Goal: Contribute content: Add original content to the website for others to see

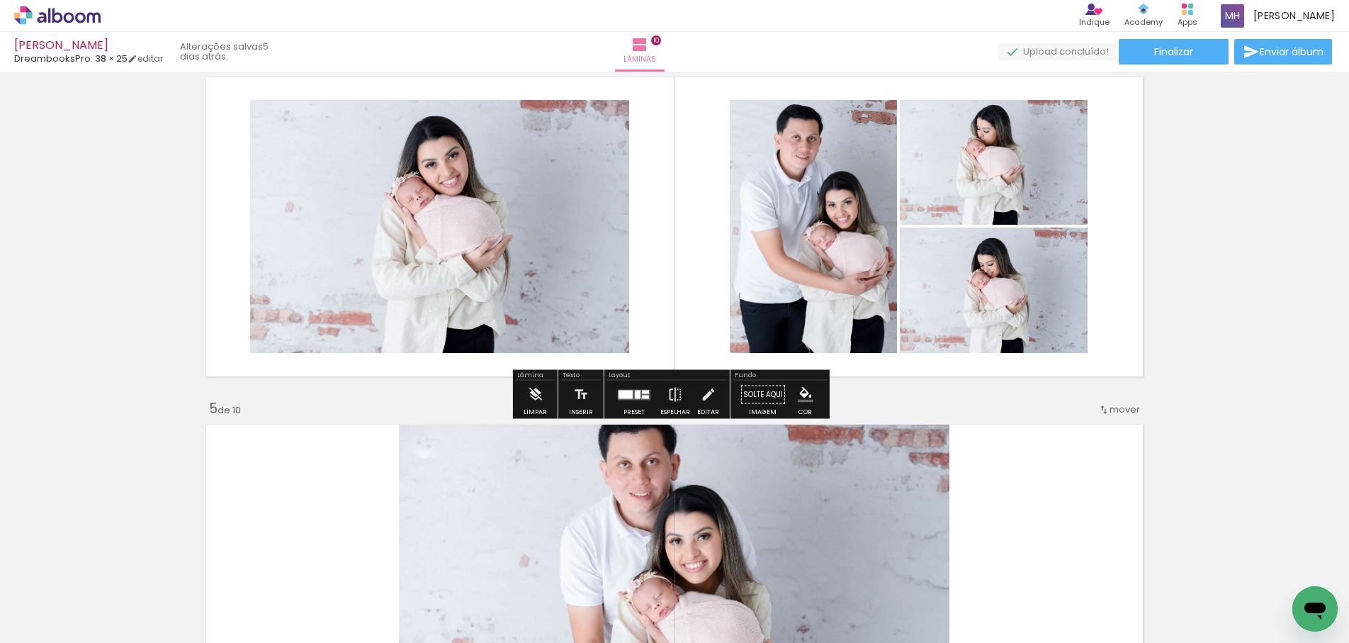
scroll to position [1134, 0]
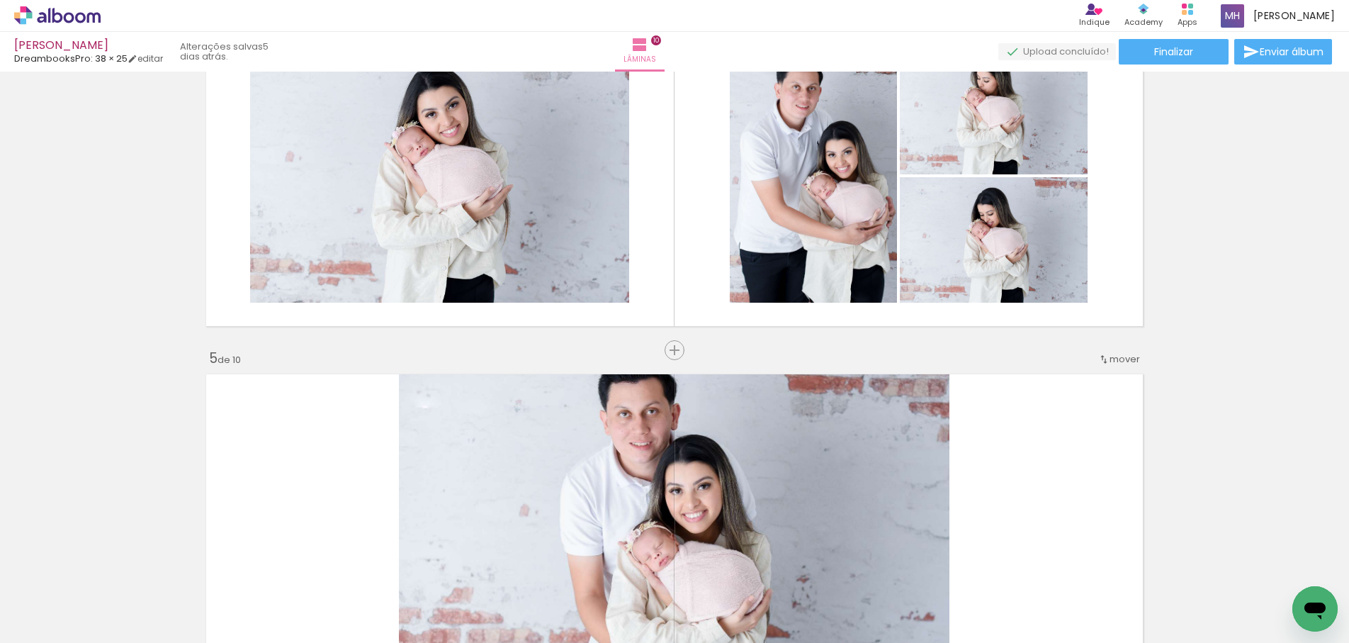
click at [53, 622] on span "Adicionar Fotos" at bounding box center [50, 624] width 43 height 16
click at [0, 0] on input "file" at bounding box center [0, 0] width 0 height 0
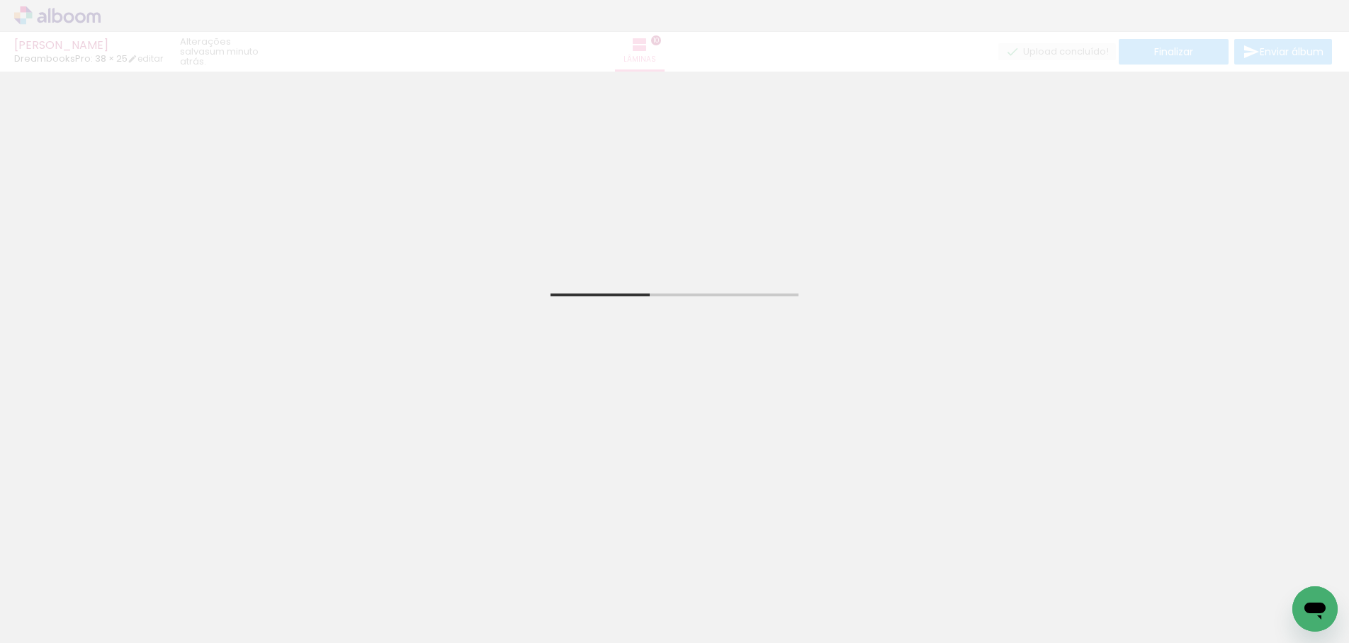
click at [67, 618] on span "Adicionar Fotos" at bounding box center [50, 624] width 43 height 16
click at [0, 0] on input "file" at bounding box center [0, 0] width 0 height 0
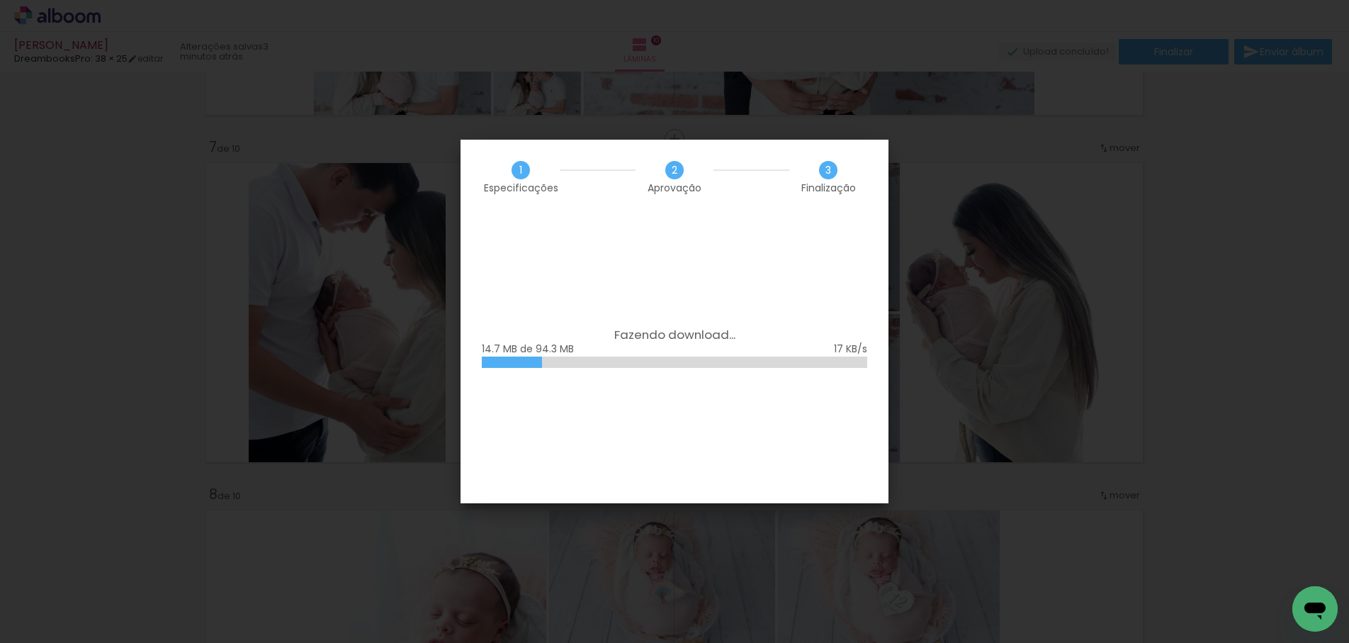
scroll to position [0, 1787]
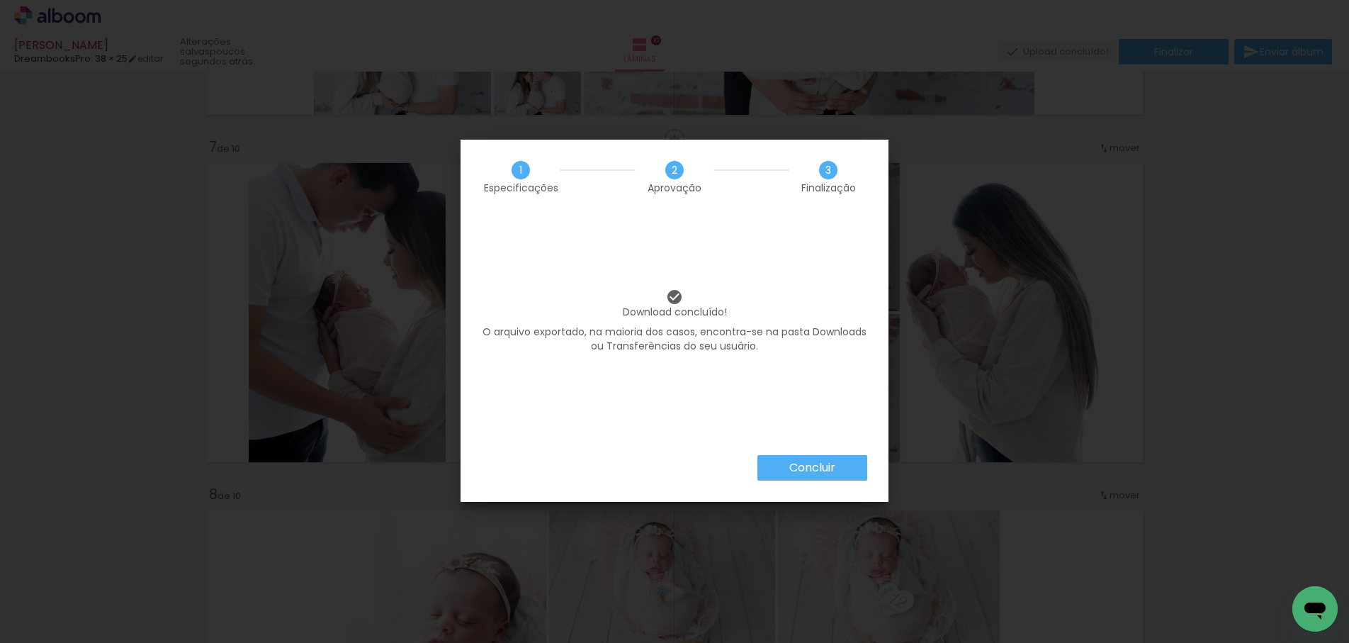
scroll to position [0, 1787]
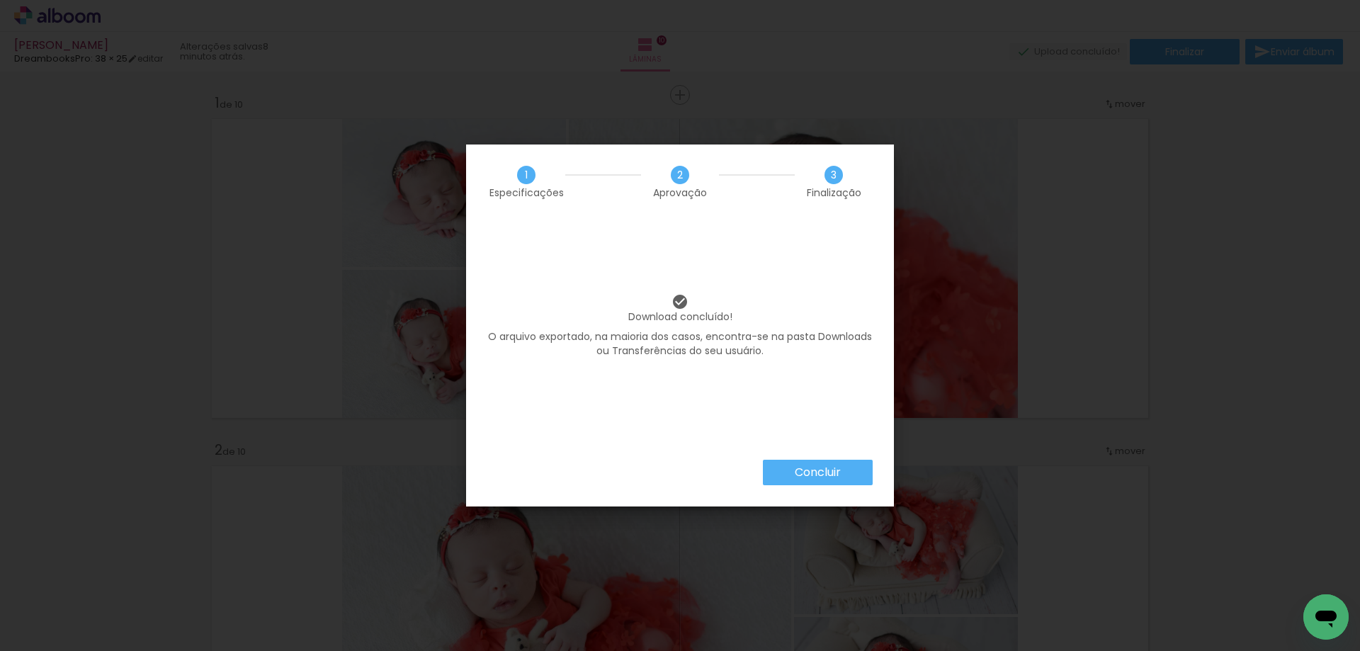
scroll to position [2039, 0]
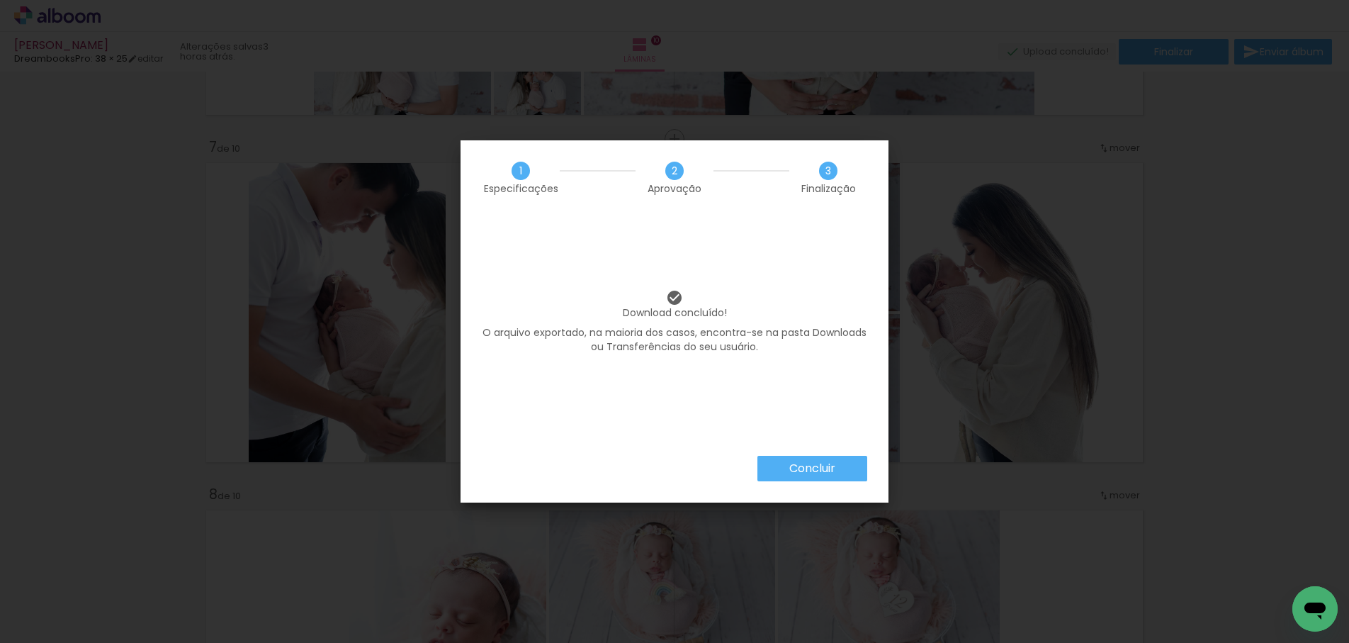
scroll to position [0, 1776]
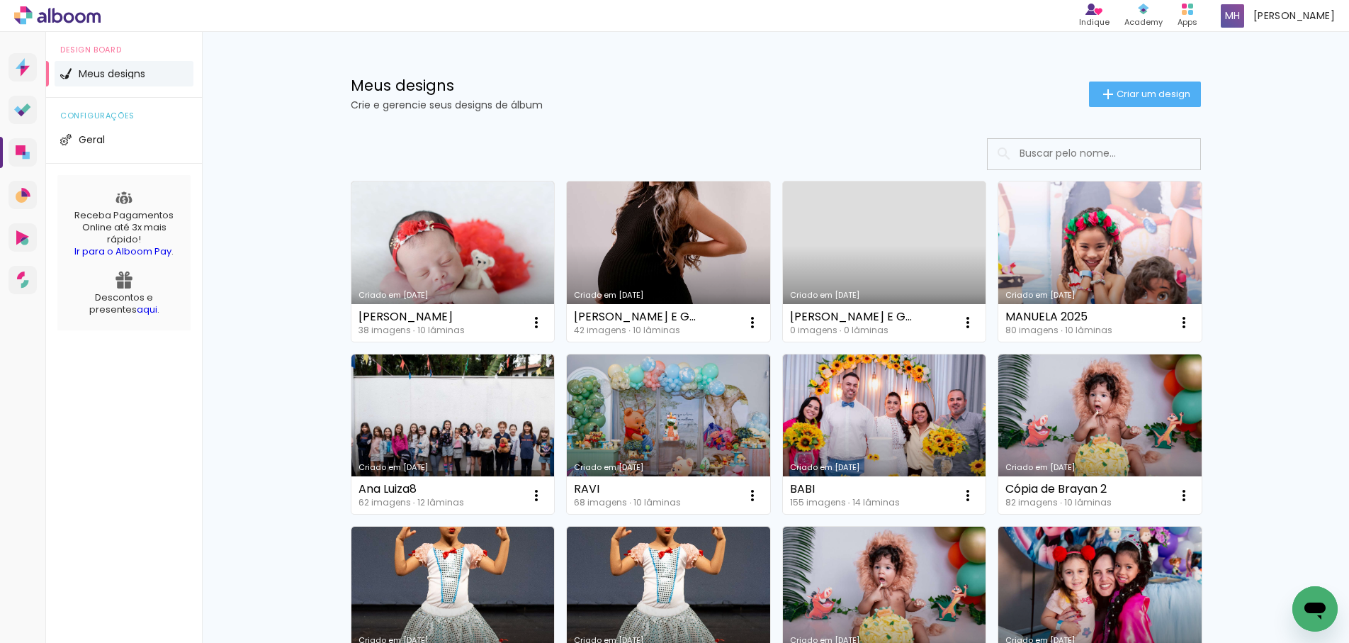
click at [680, 270] on link "Criado em [DATE]" at bounding box center [668, 261] width 203 height 160
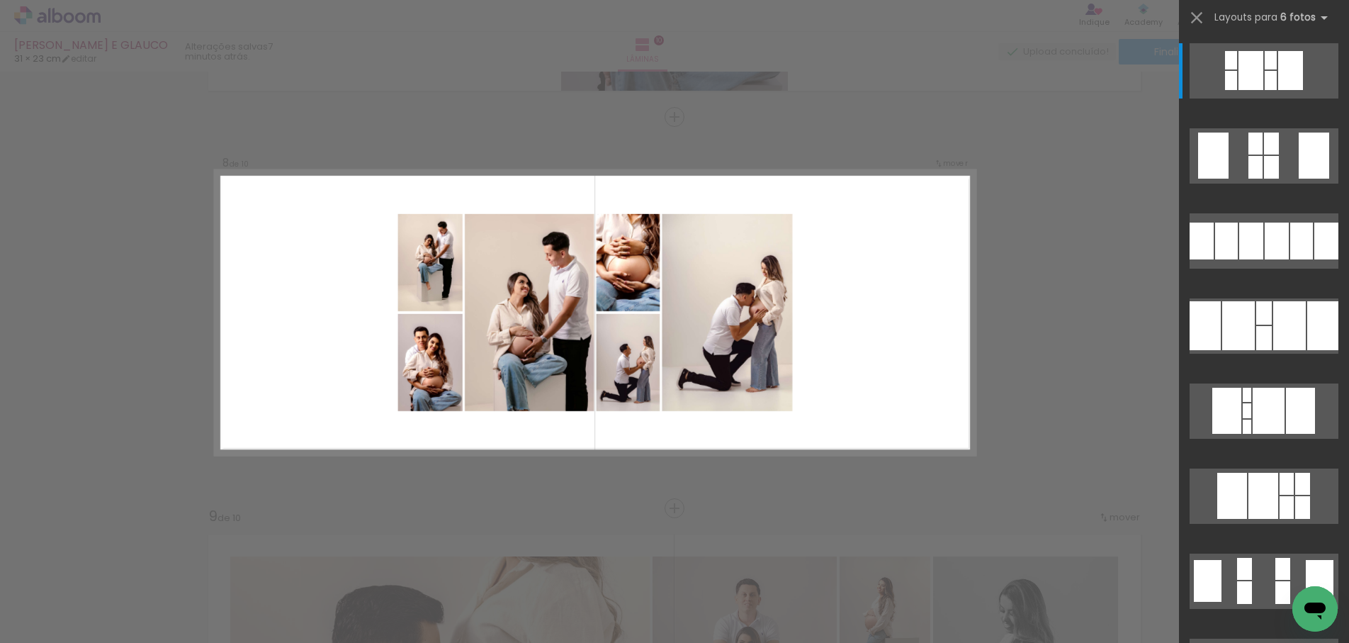
scroll to position [0, 2104]
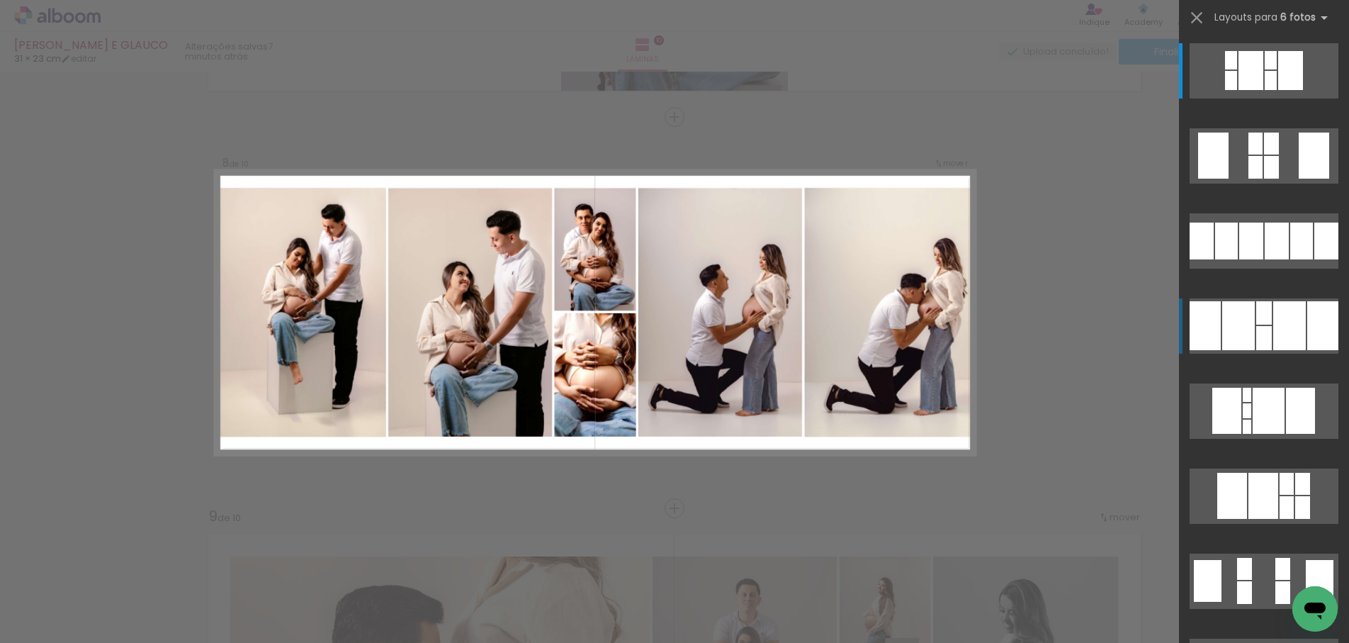
click at [1261, 98] on quentale-layouter at bounding box center [1264, 70] width 149 height 55
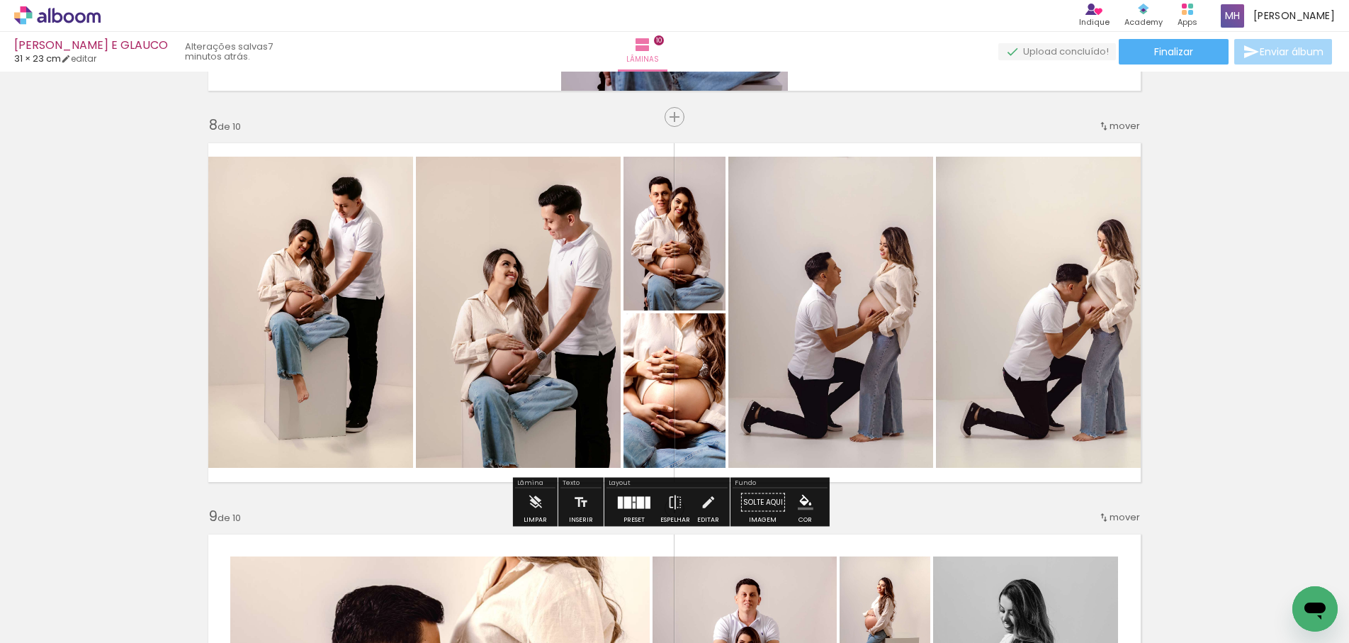
click at [658, 422] on quentale-photo at bounding box center [675, 390] width 102 height 154
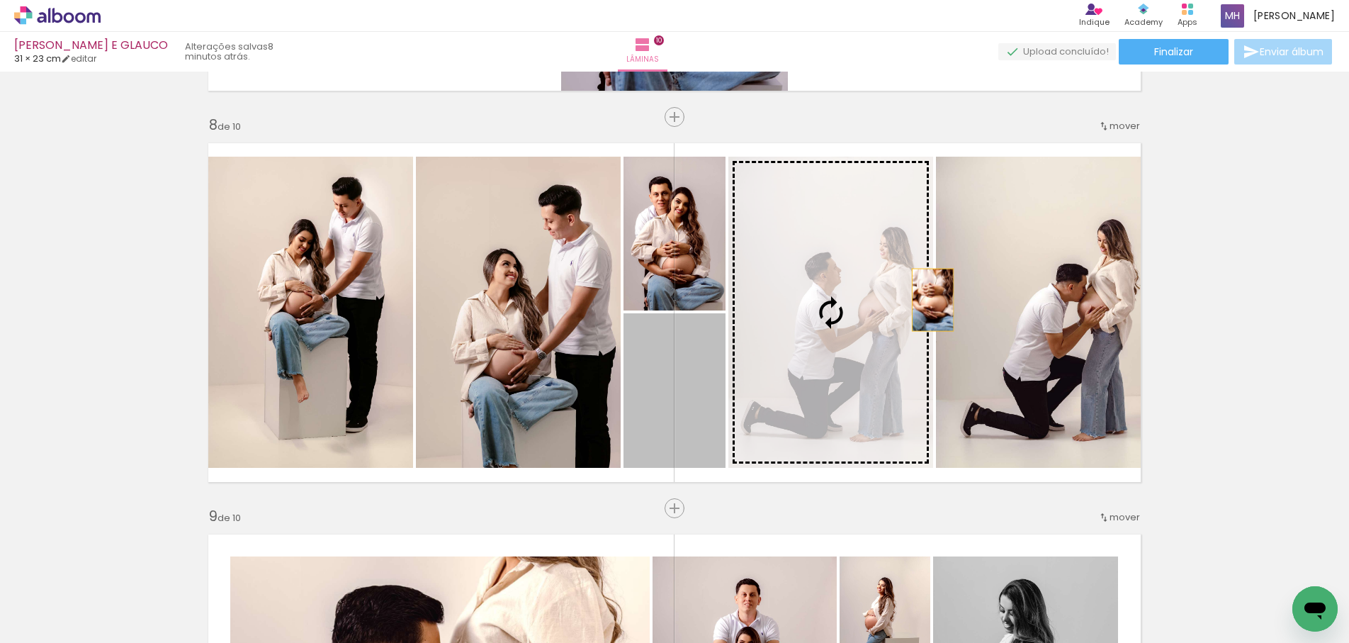
drag, startPoint x: 737, startPoint y: 381, endPoint x: 928, endPoint y: 300, distance: 207.3
click at [0, 0] on slot at bounding box center [0, 0] width 0 height 0
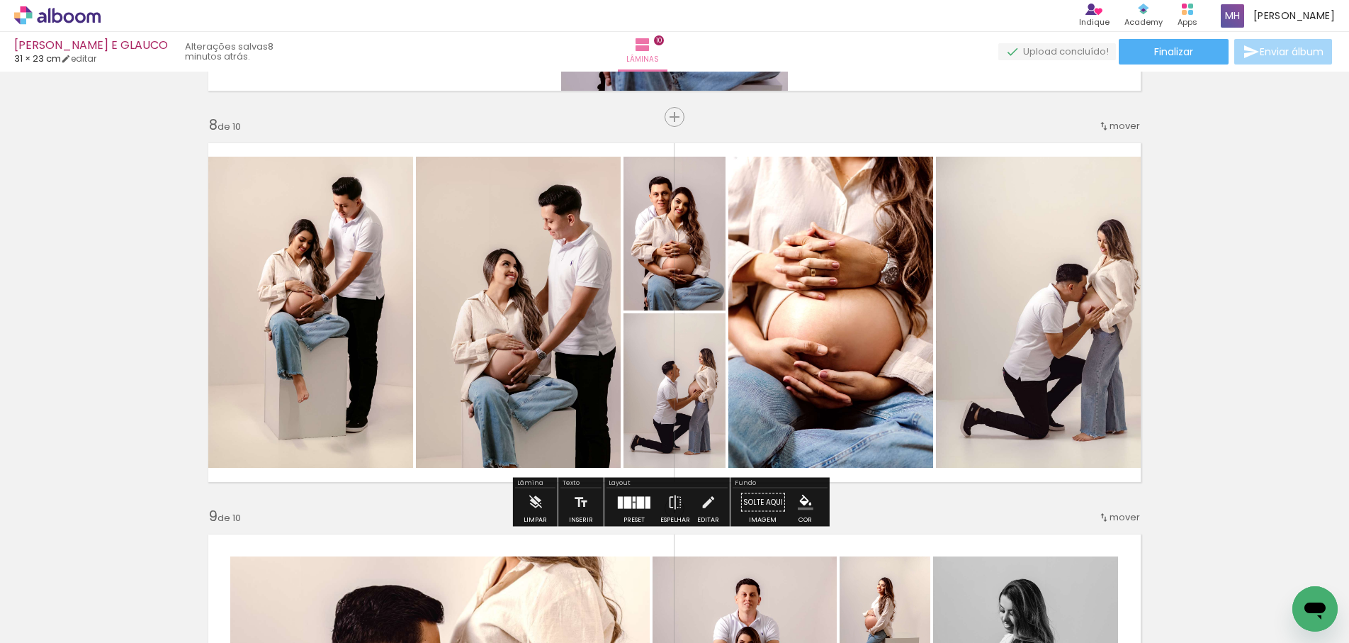
click at [684, 236] on quentale-photo at bounding box center [675, 234] width 102 height 154
click at [490, 340] on quentale-photo at bounding box center [518, 312] width 205 height 311
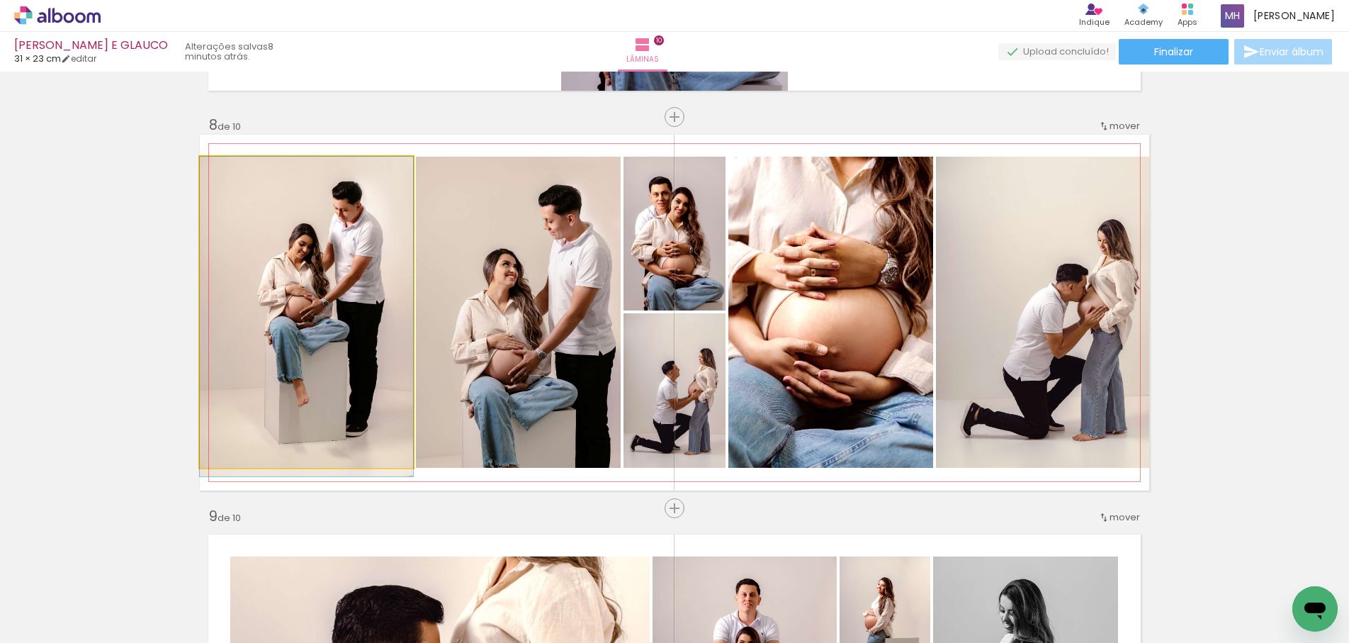
drag, startPoint x: 322, startPoint y: 344, endPoint x: 459, endPoint y: 378, distance: 141.4
click at [0, 0] on slot at bounding box center [0, 0] width 0 height 0
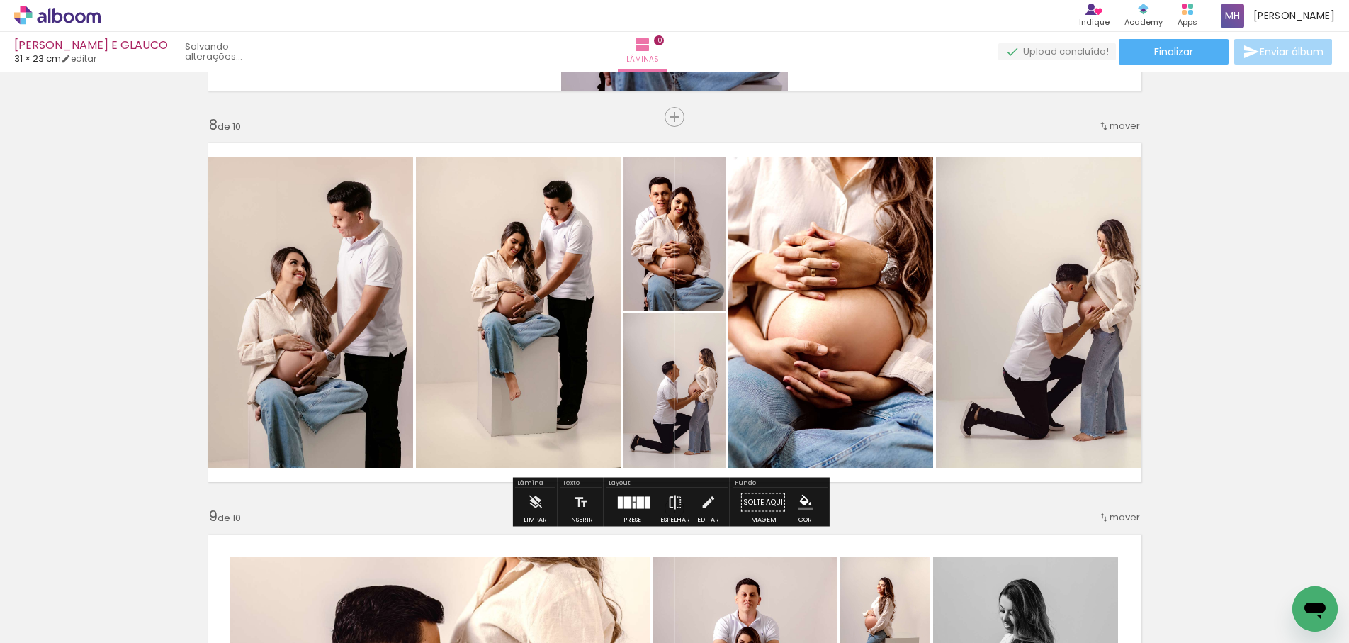
click at [459, 378] on quentale-photo at bounding box center [518, 312] width 205 height 311
click at [659, 250] on quentale-photo at bounding box center [675, 234] width 102 height 154
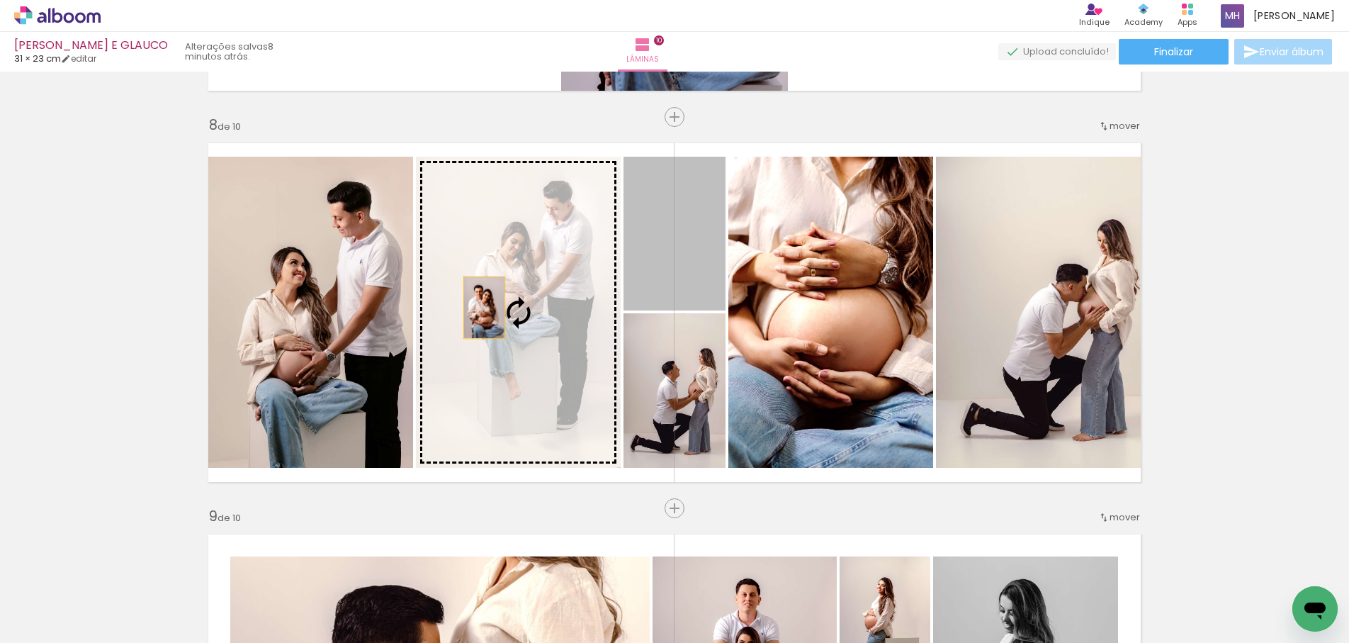
drag, startPoint x: 659, startPoint y: 250, endPoint x: 479, endPoint y: 308, distance: 188.9
click at [0, 0] on slot at bounding box center [0, 0] width 0 height 0
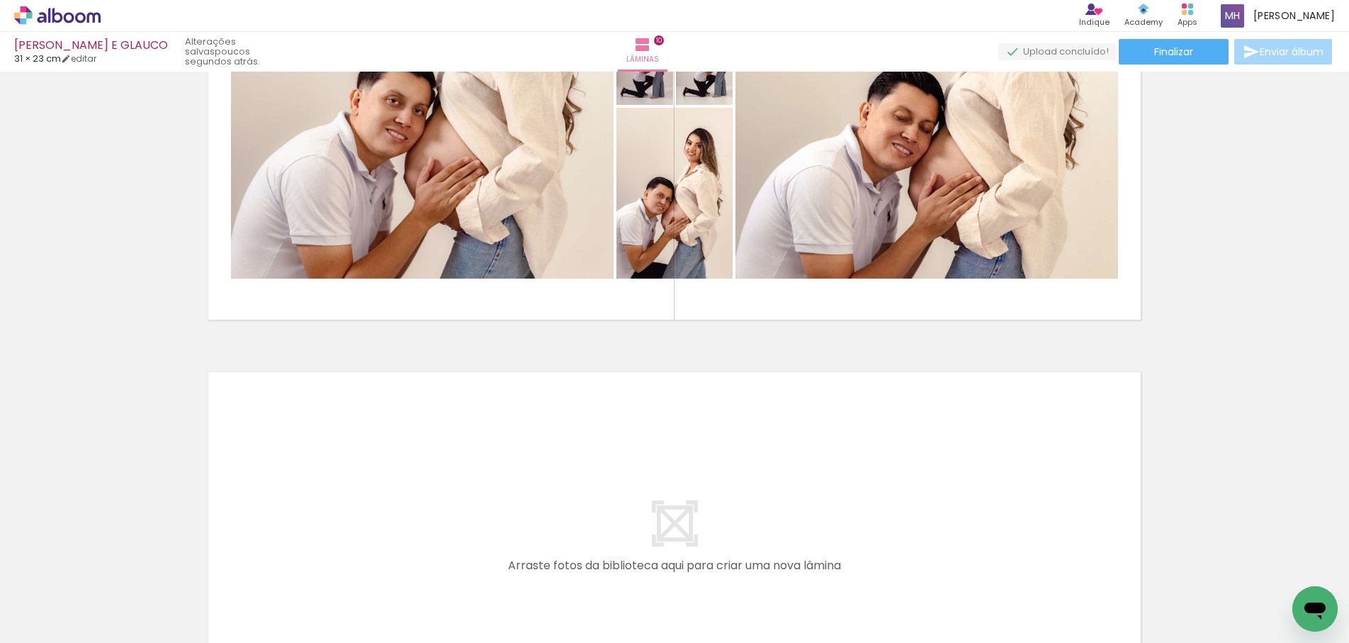
scroll to position [3472, 0]
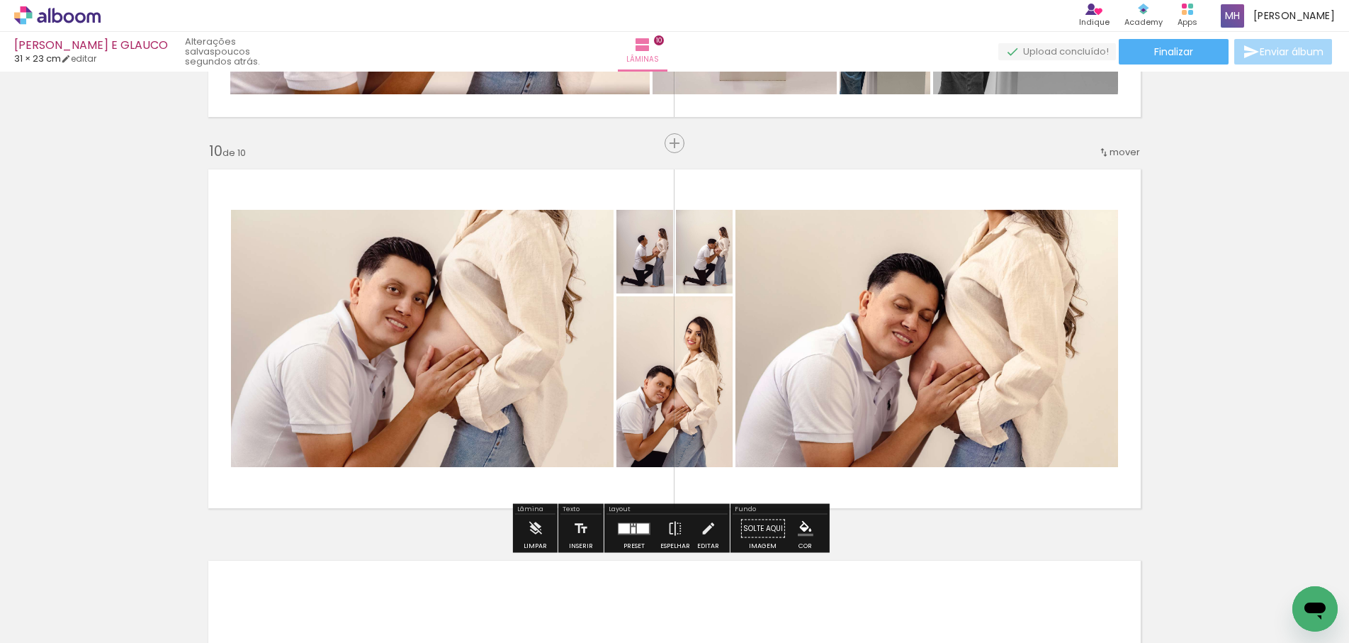
click at [701, 285] on quentale-photo at bounding box center [704, 252] width 57 height 84
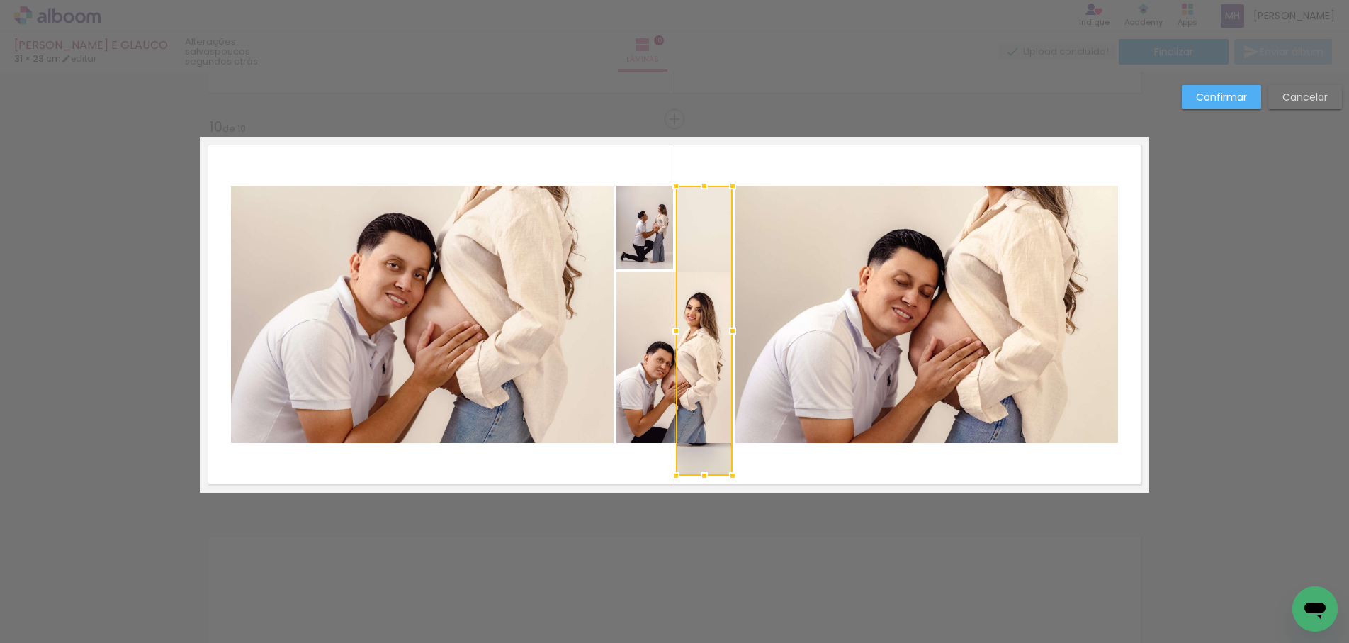
scroll to position [3498, 0]
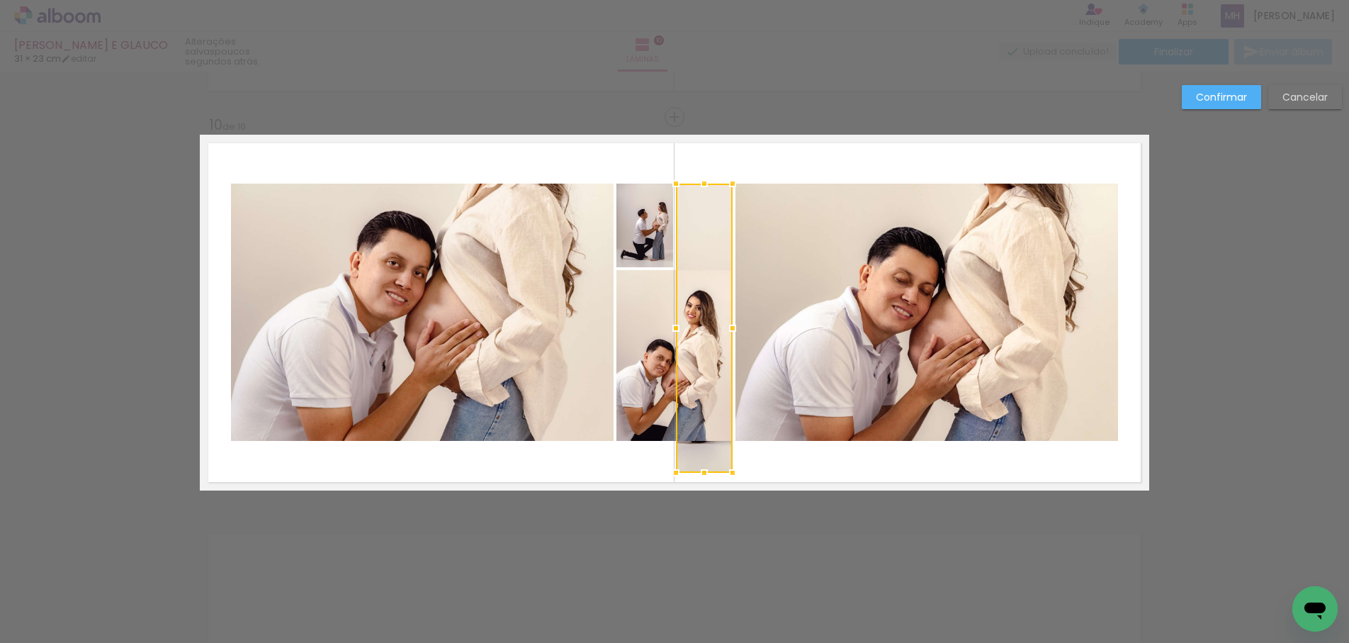
drag, startPoint x: 701, startPoint y: 285, endPoint x: 716, endPoint y: 499, distance: 214.5
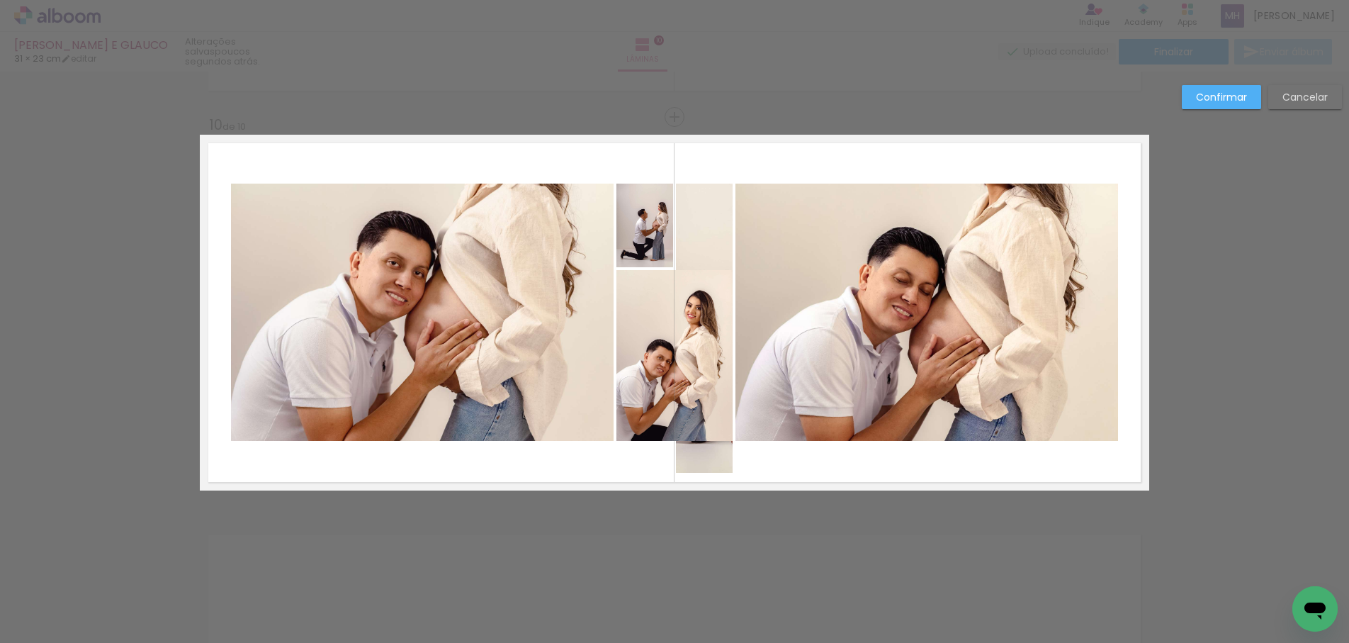
click at [1276, 101] on paper-button "Cancelar" at bounding box center [1305, 97] width 74 height 24
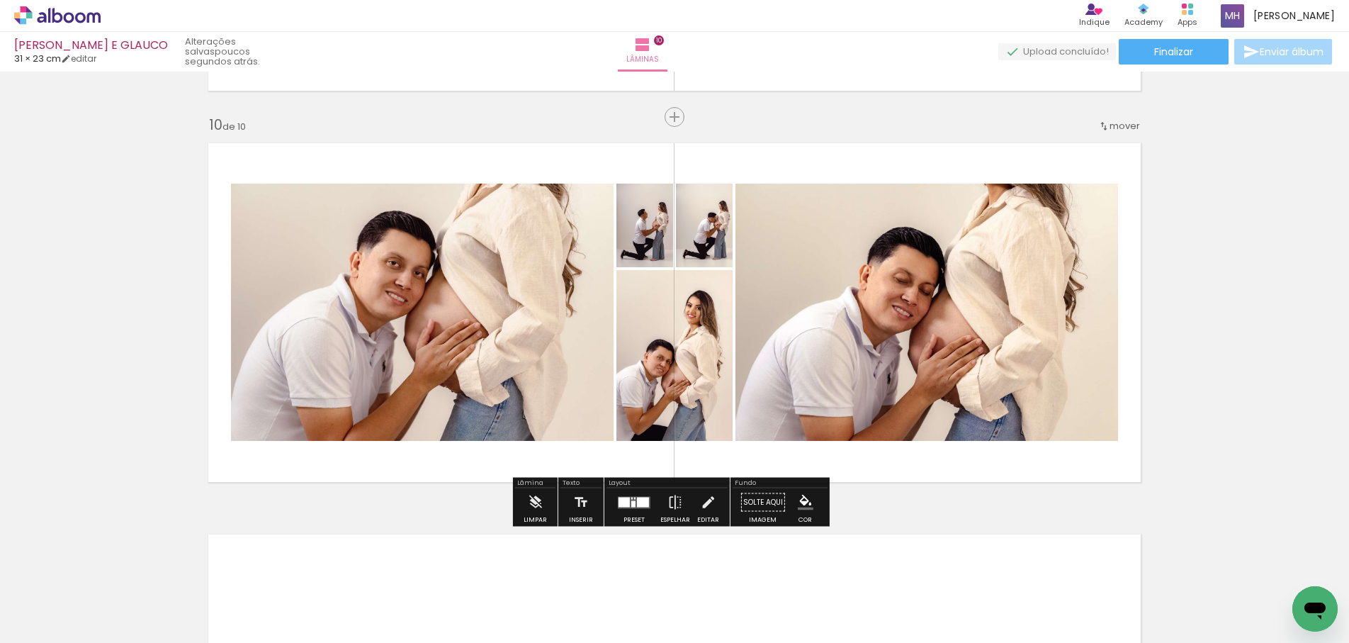
click at [897, 590] on div "2 Esta imagem aparece 2 vezes no seu álbum" at bounding box center [894, 595] width 11 height 11
click at [701, 256] on quentale-photo at bounding box center [704, 226] width 57 height 84
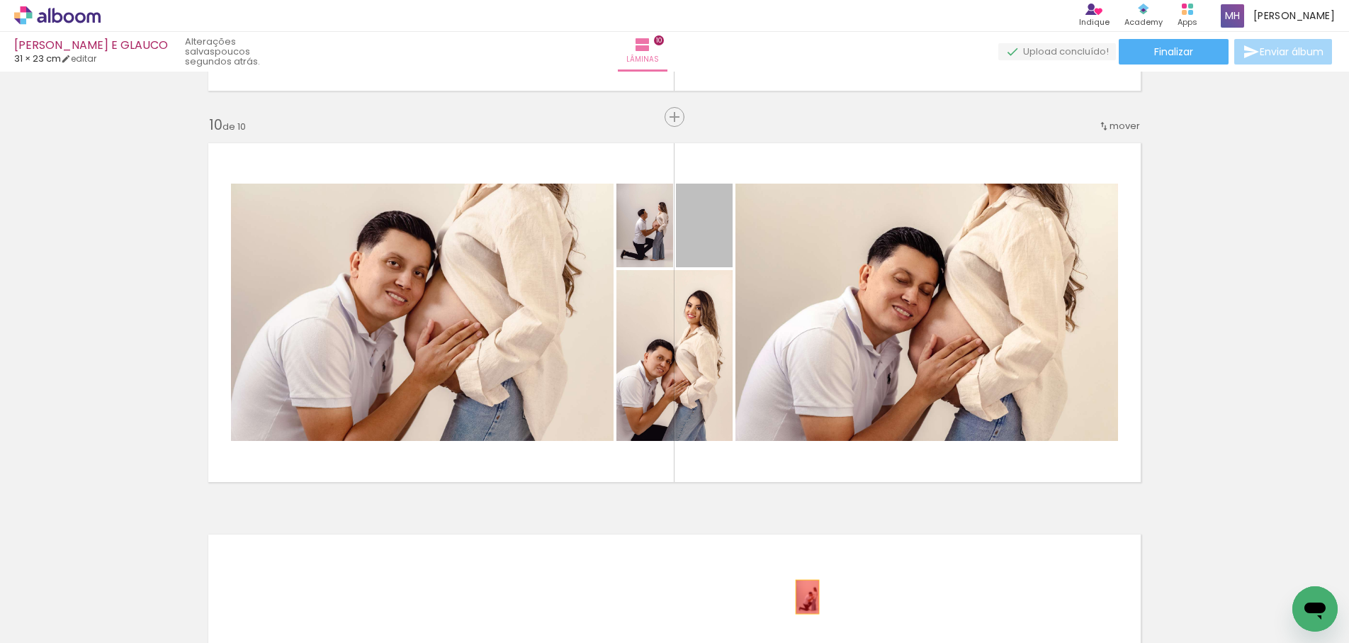
drag, startPoint x: 701, startPoint y: 256, endPoint x: 777, endPoint y: 546, distance: 300.4
click at [810, 609] on quentale-workspace at bounding box center [674, 321] width 1349 height 643
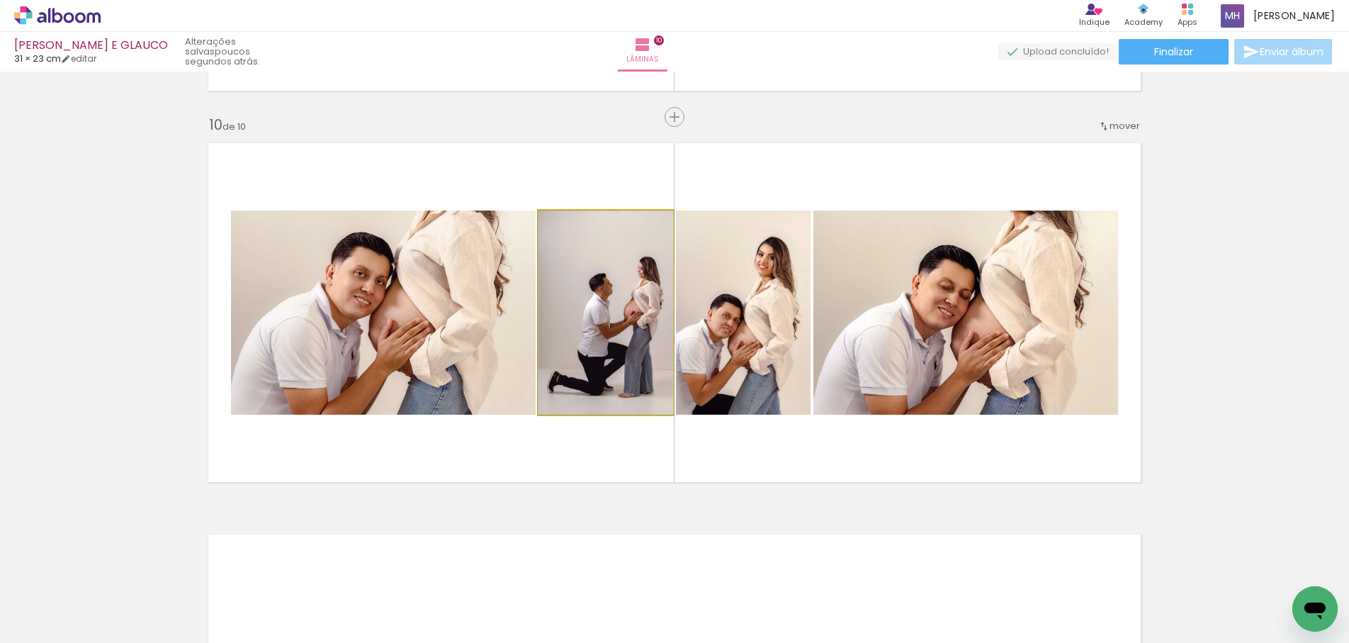
click at [621, 355] on quentale-photo at bounding box center [606, 312] width 135 height 204
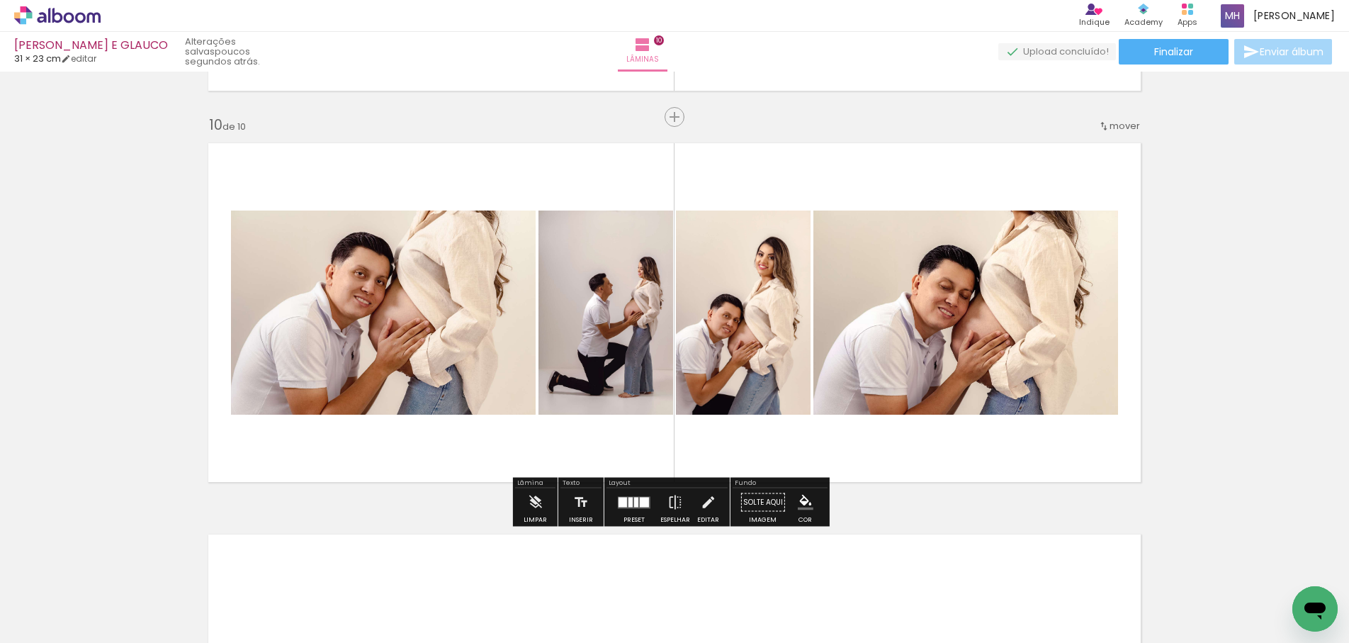
click at [620, 363] on quentale-photo at bounding box center [606, 312] width 135 height 204
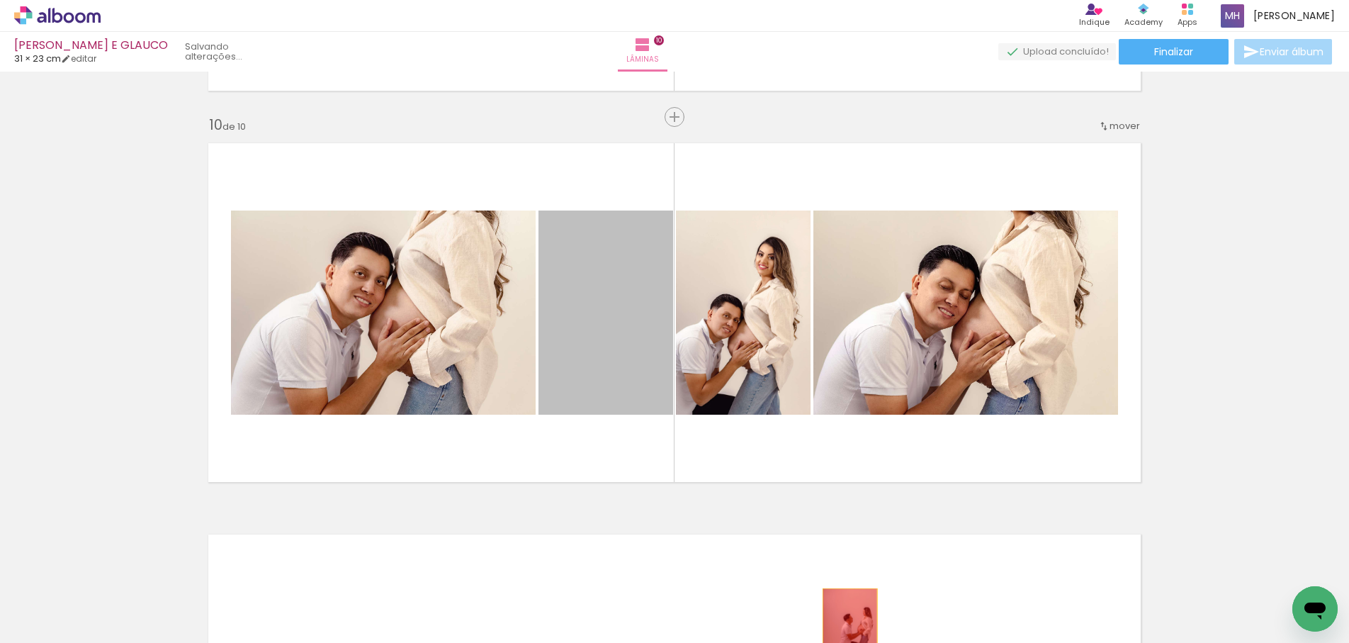
drag, startPoint x: 619, startPoint y: 369, endPoint x: 845, endPoint y: 629, distance: 344.6
click at [845, 629] on quentale-workspace at bounding box center [674, 321] width 1349 height 643
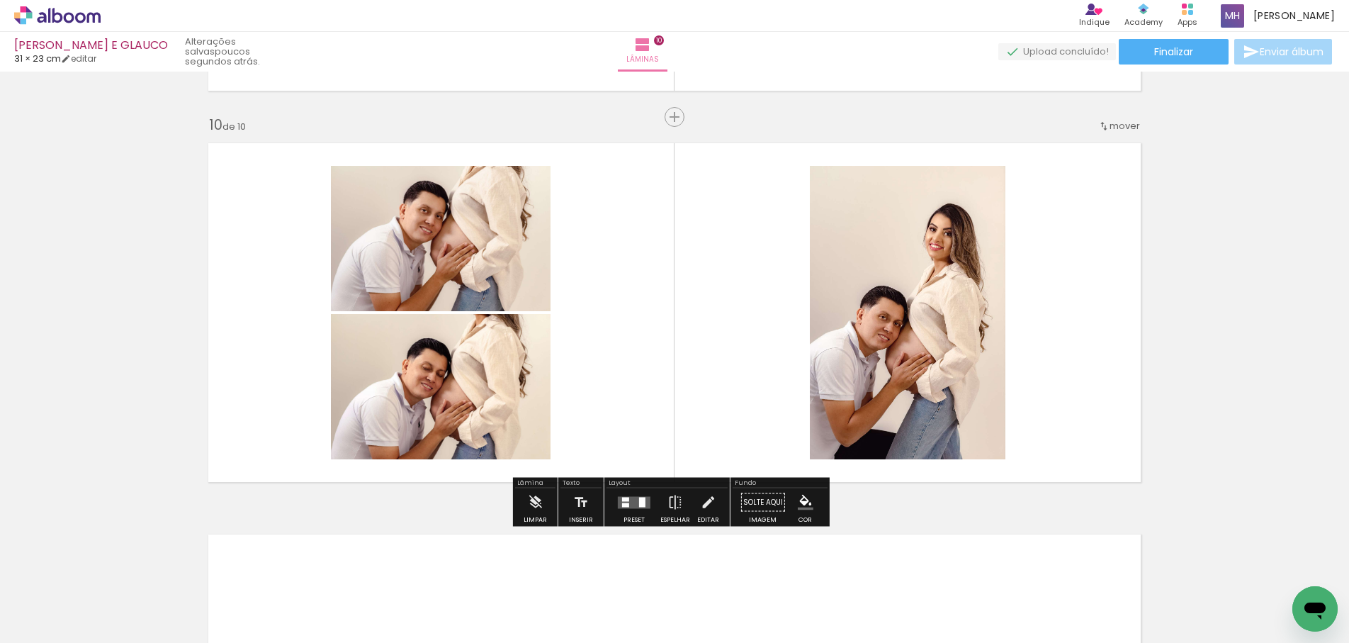
click at [631, 499] on quentale-layouter at bounding box center [634, 502] width 33 height 12
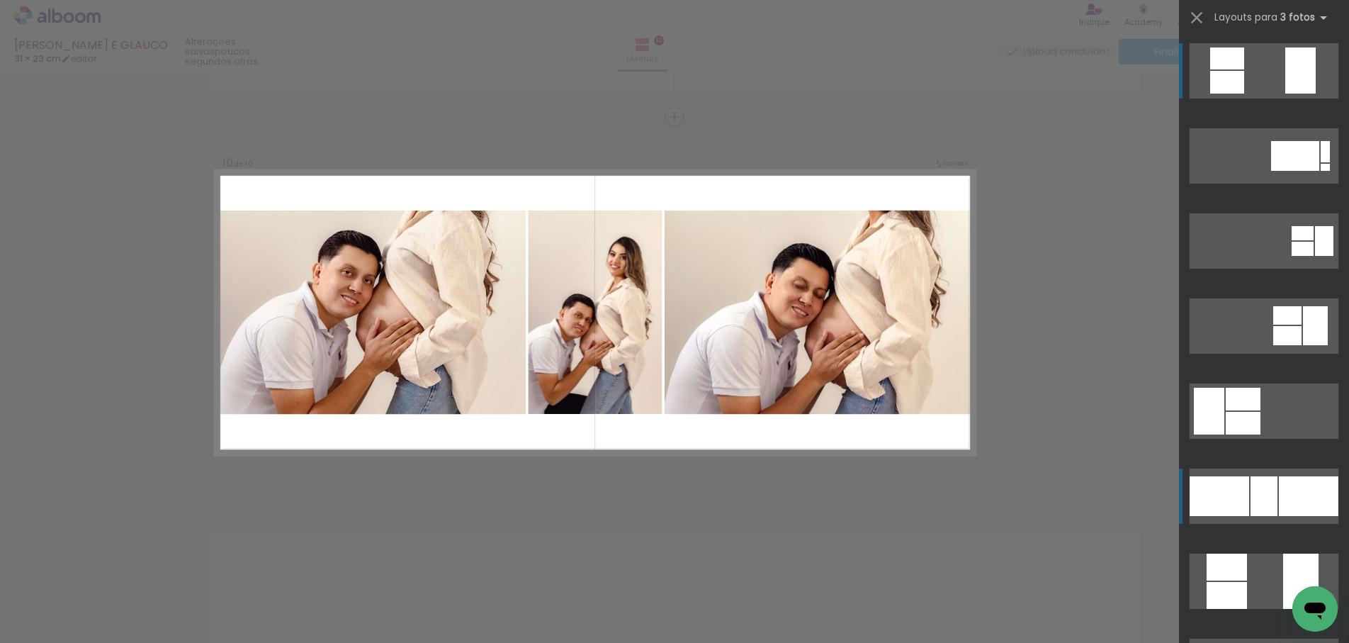
click at [1242, 494] on div at bounding box center [1220, 496] width 60 height 40
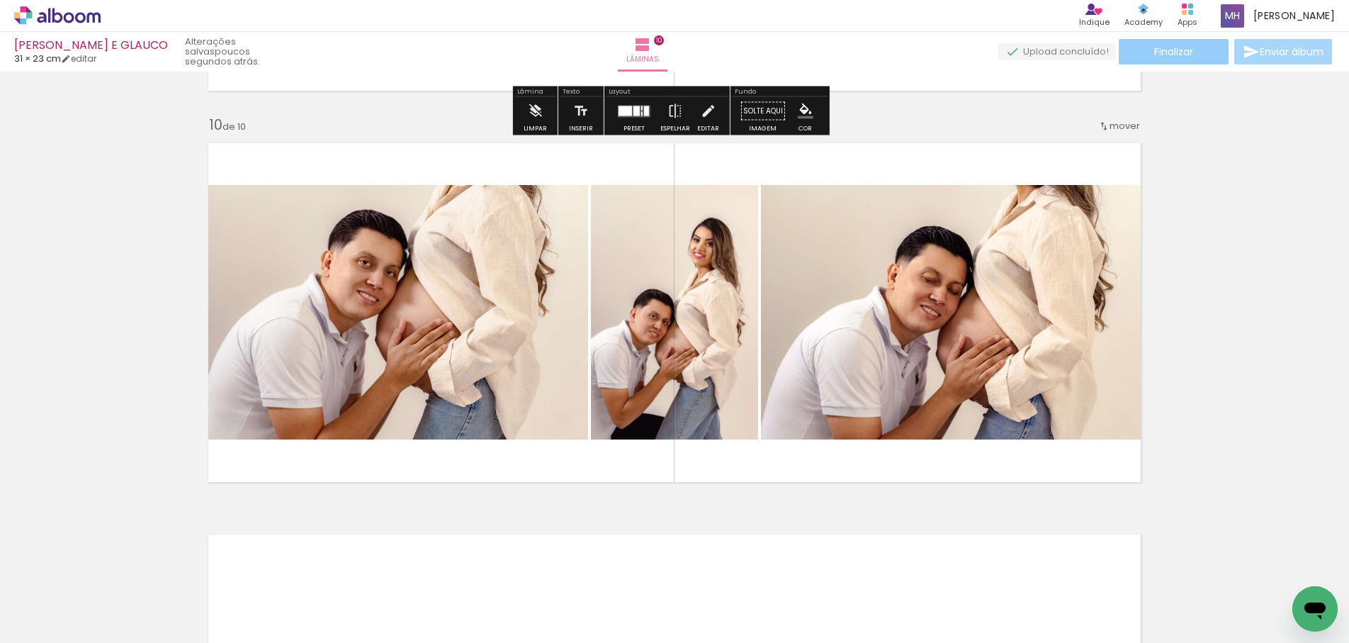
click at [1159, 52] on span "Finalizar" at bounding box center [1173, 52] width 39 height 10
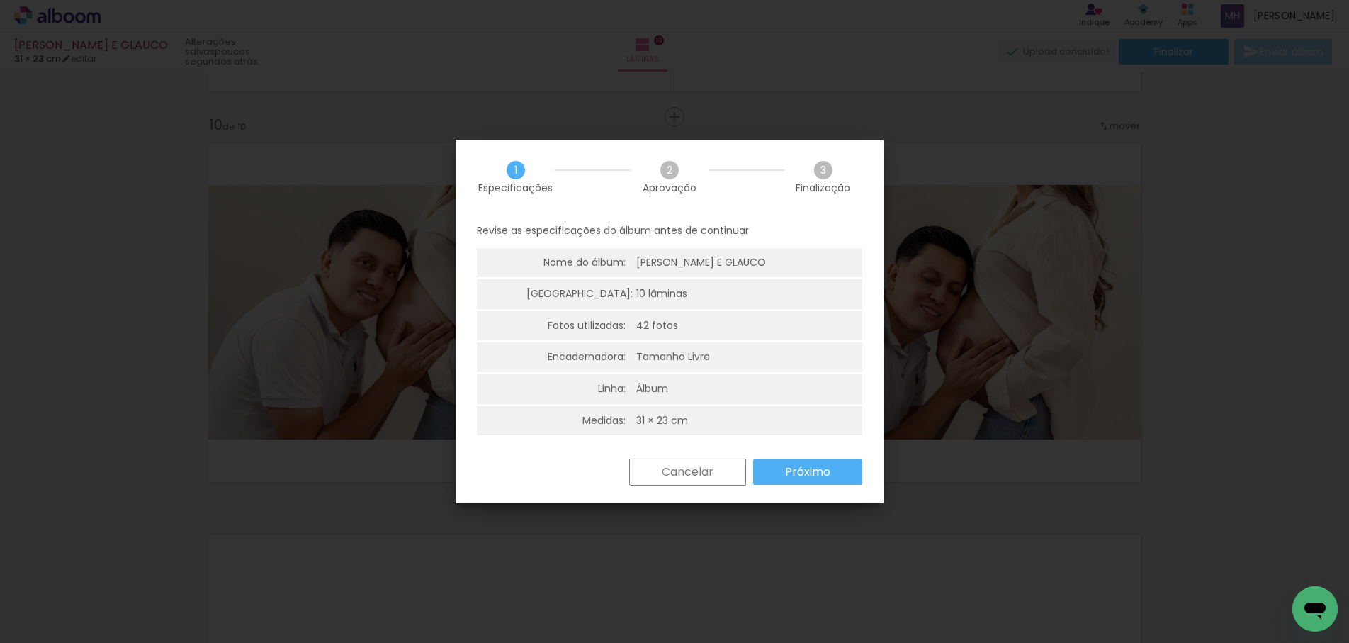
click at [0, 0] on slot "Próximo" at bounding box center [0, 0] width 0 height 0
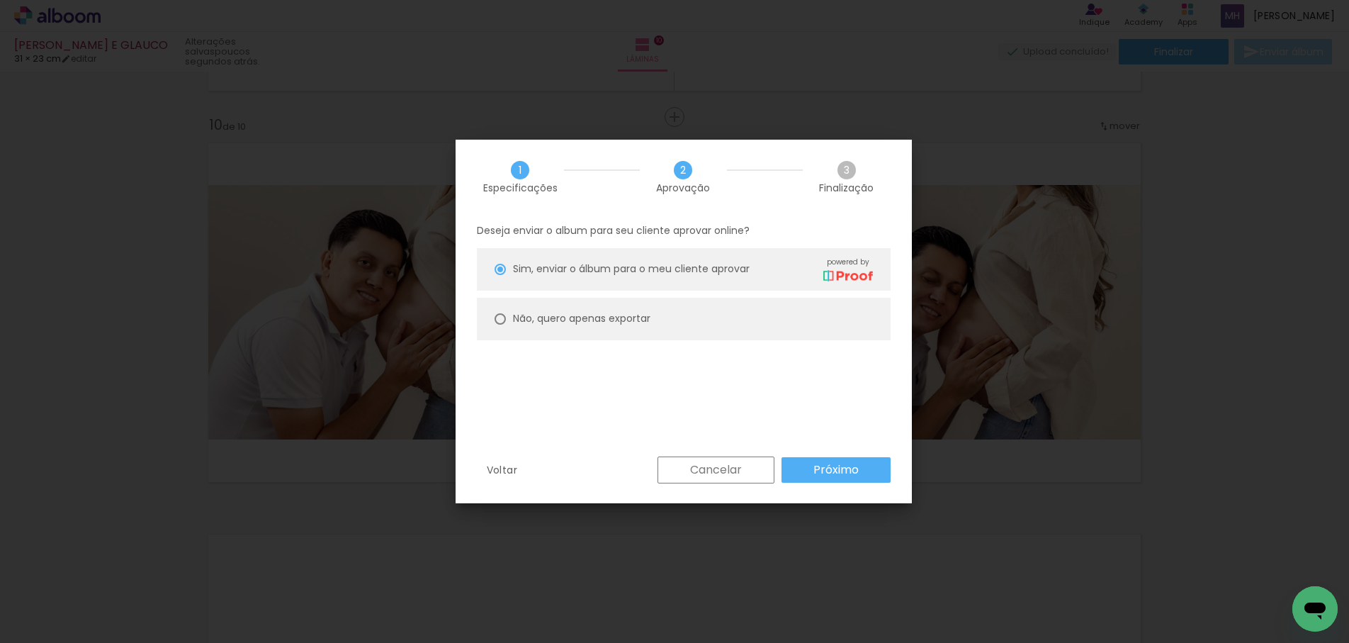
click at [0, 0] on slot "Não, quero apenas exportar" at bounding box center [0, 0] width 0 height 0
type paper-radio-button "on"
click at [0, 0] on slot "Não, quero apenas exportar" at bounding box center [0, 0] width 0 height 0
click at [0, 0] on slot "Próximo" at bounding box center [0, 0] width 0 height 0
type input "Alta, 300 DPI"
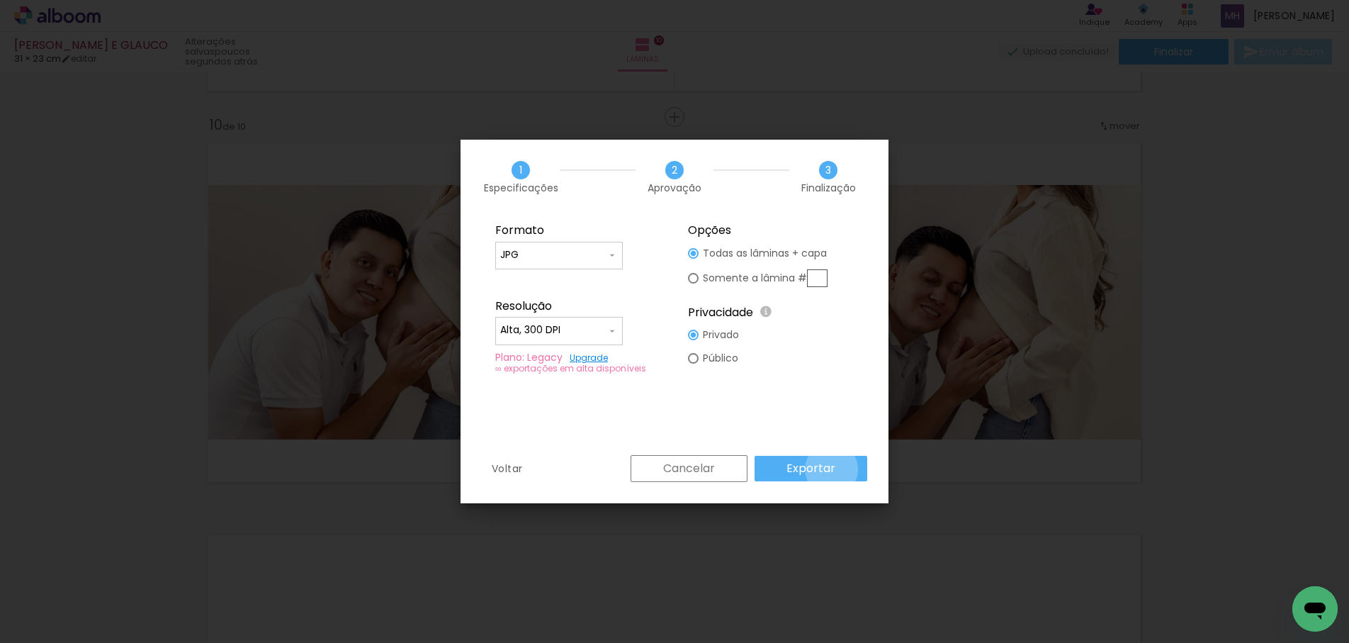
click at [0, 0] on slot "Exportar" at bounding box center [0, 0] width 0 height 0
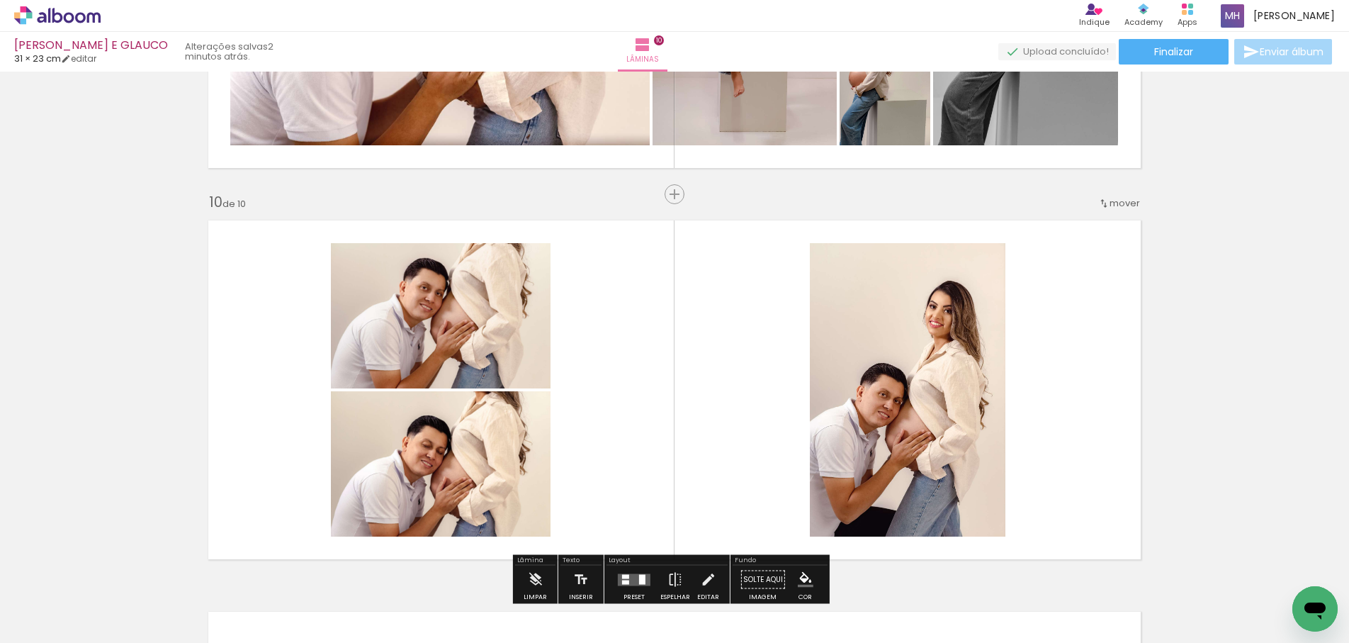
scroll to position [3401, 0]
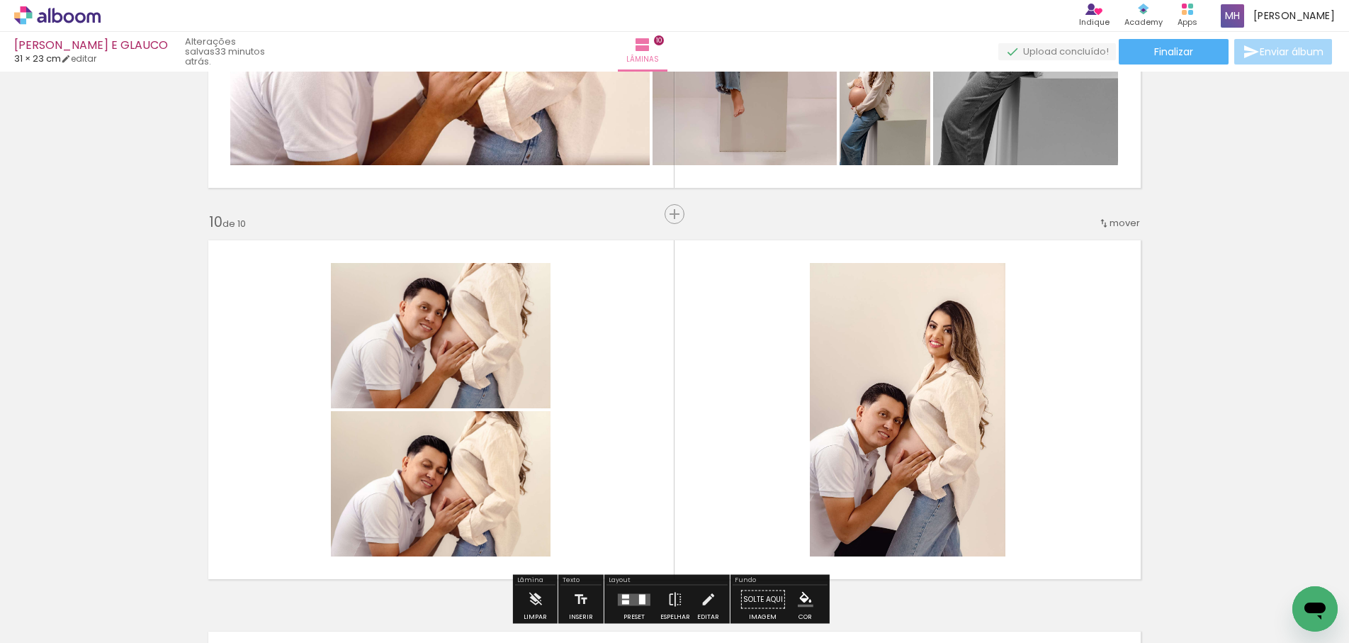
scroll to position [0, 2104]
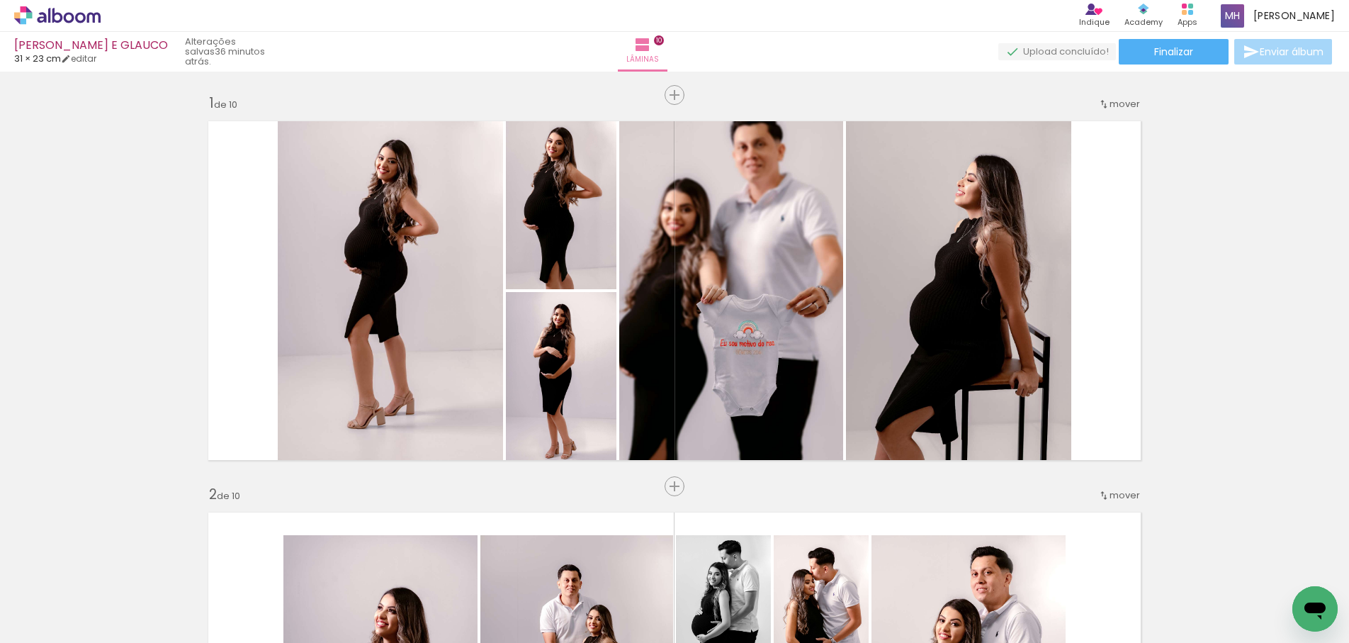
scroll to position [0, 2104]
